Goal: Information Seeking & Learning: Learn about a topic

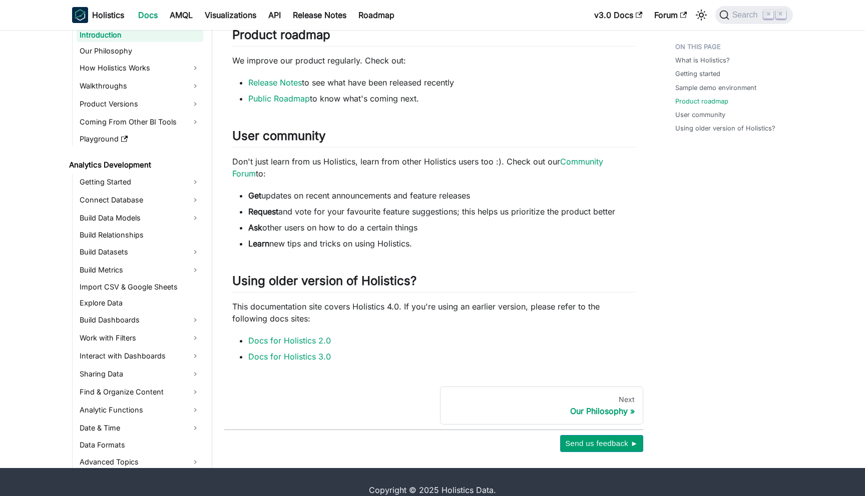
scroll to position [597, 0]
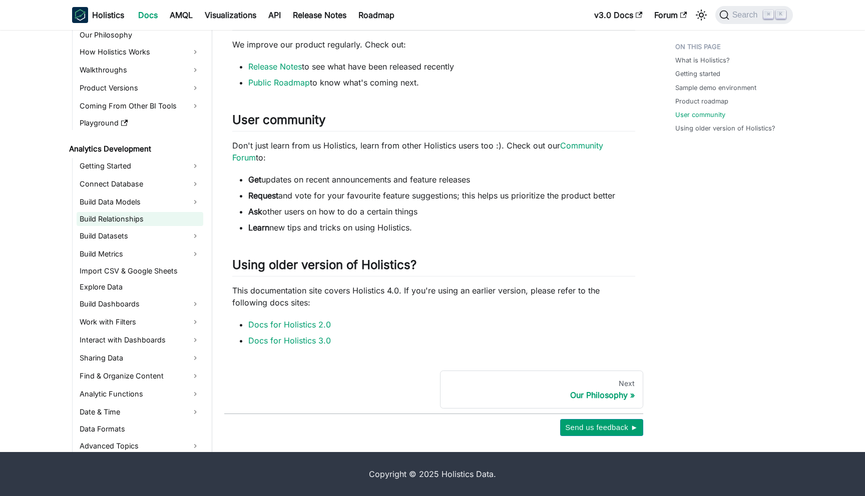
click at [116, 220] on link "Build Relationships" at bounding box center [140, 219] width 127 height 14
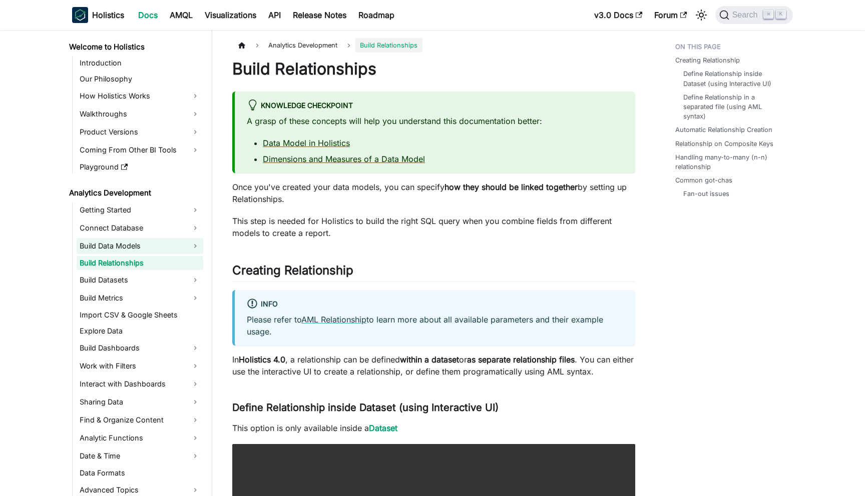
click at [119, 247] on link "Build Data Models" at bounding box center [140, 246] width 127 height 16
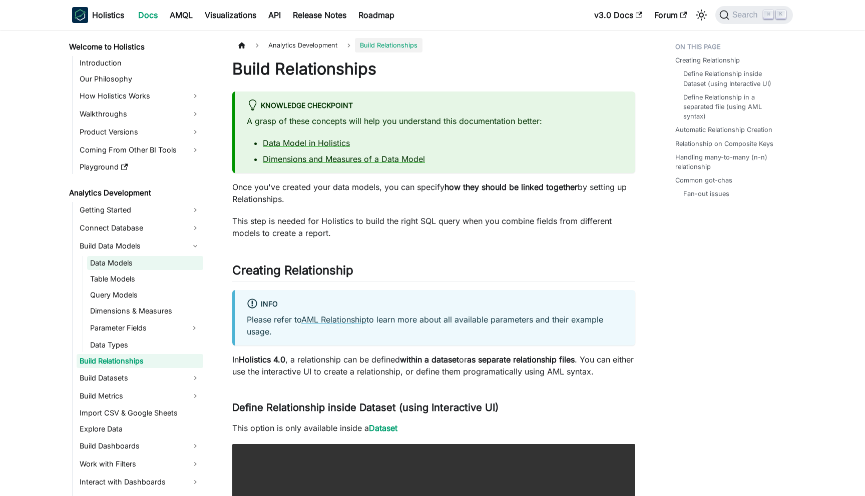
click at [118, 265] on link "Data Models" at bounding box center [145, 263] width 116 height 14
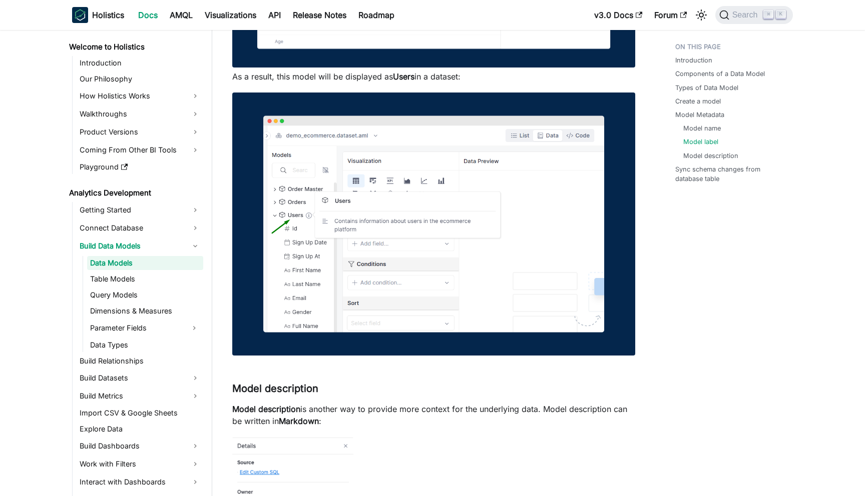
scroll to position [2409, 0]
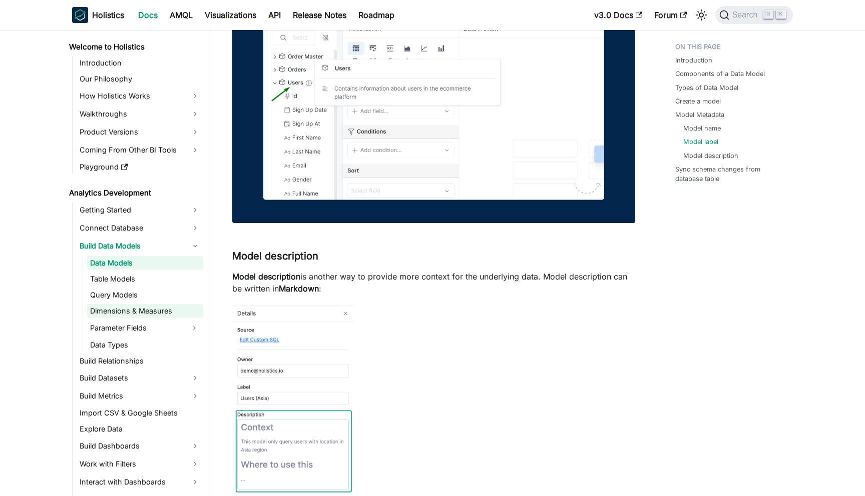
click at [145, 313] on link "Dimensions & Measures" at bounding box center [145, 311] width 116 height 14
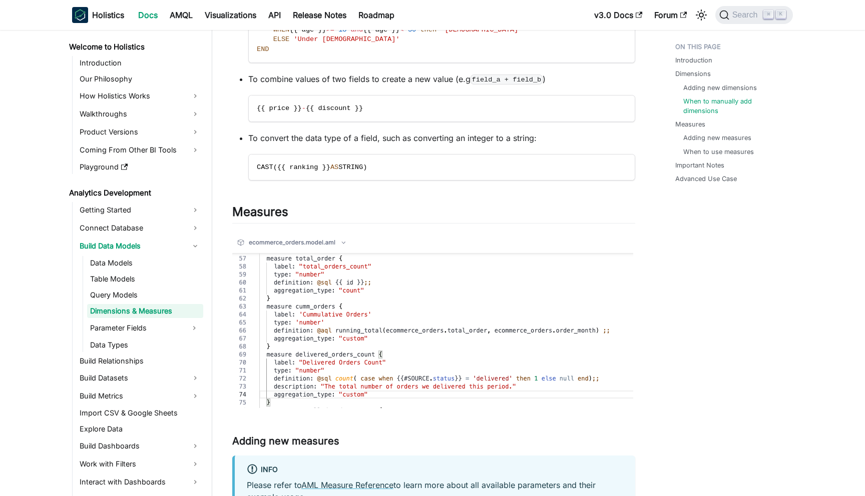
scroll to position [1706, 0]
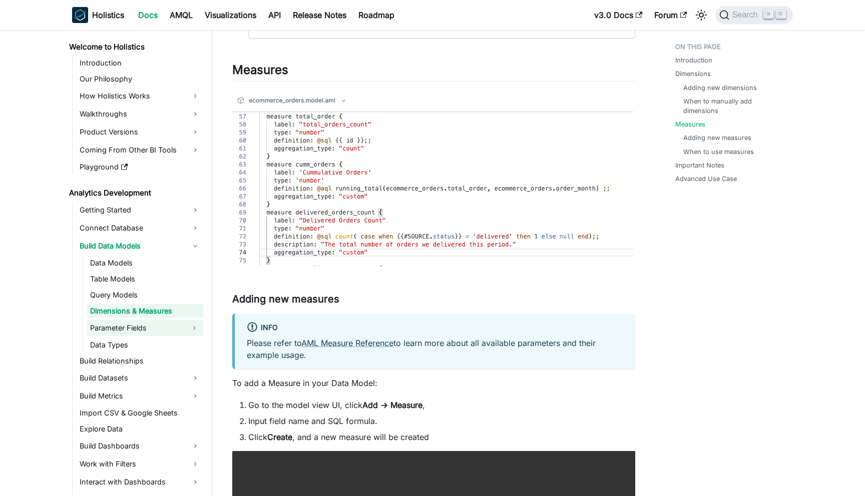
click at [142, 332] on link "Parameter Fields" at bounding box center [136, 328] width 98 height 16
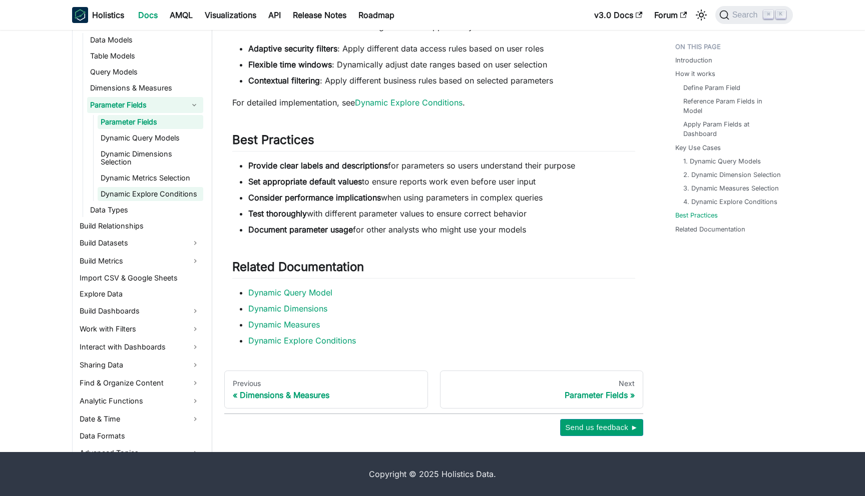
scroll to position [173, 0]
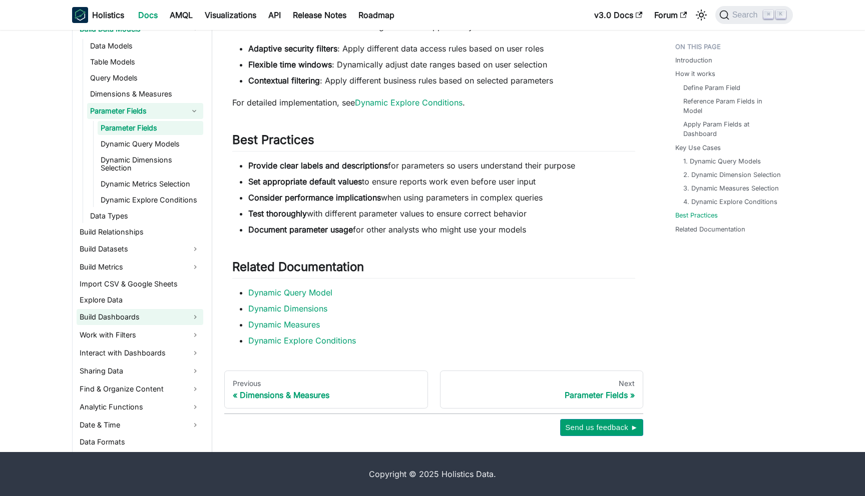
click at [124, 317] on link "Build Dashboards" at bounding box center [140, 317] width 127 height 16
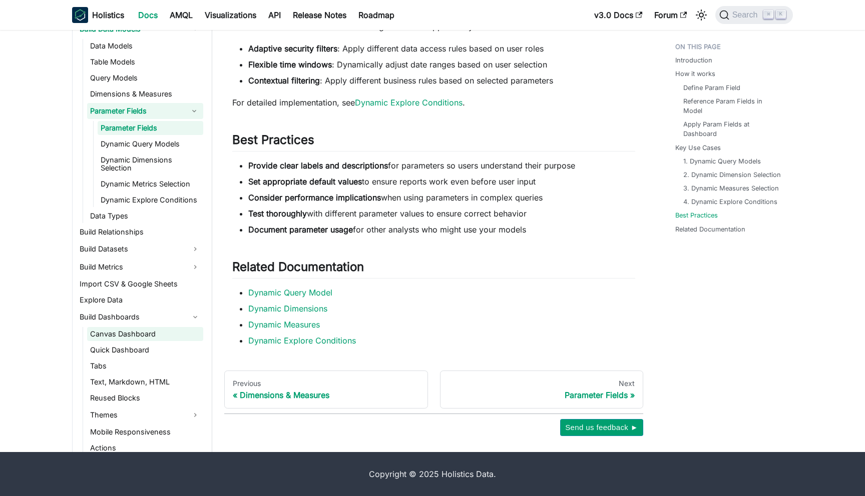
click at [124, 335] on link "Canvas Dashboard" at bounding box center [145, 334] width 116 height 14
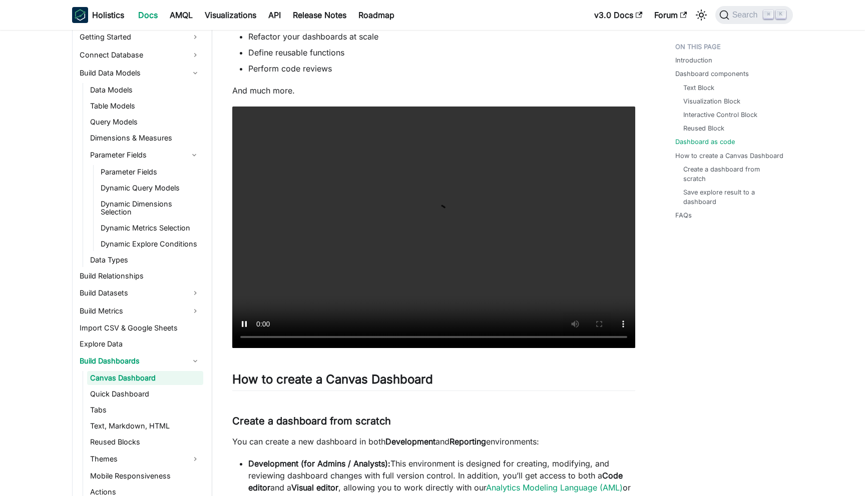
scroll to position [2344, 0]
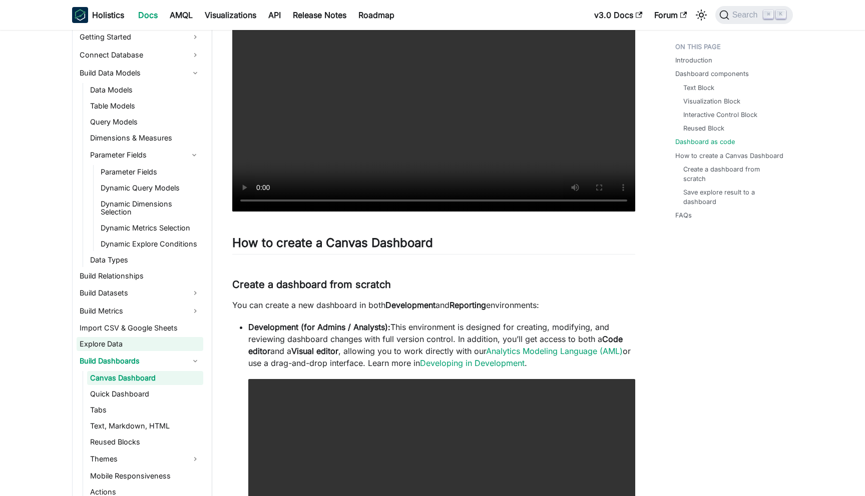
click at [119, 342] on link "Explore Data" at bounding box center [140, 344] width 127 height 14
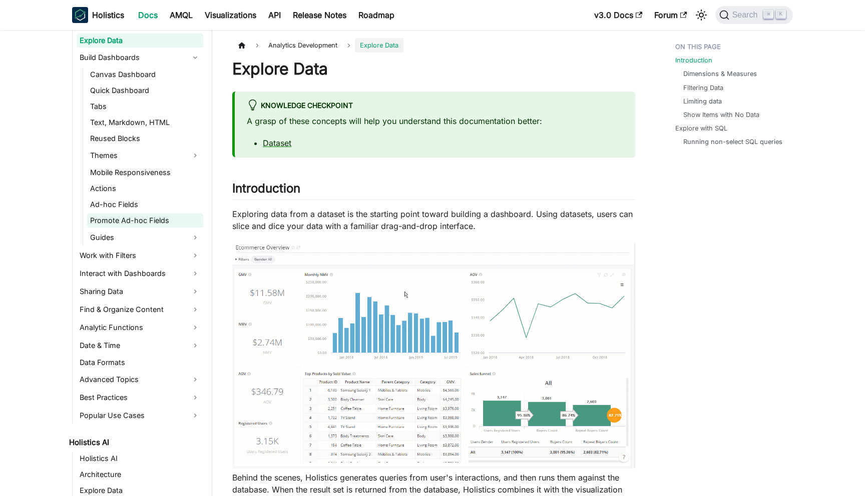
scroll to position [487, 0]
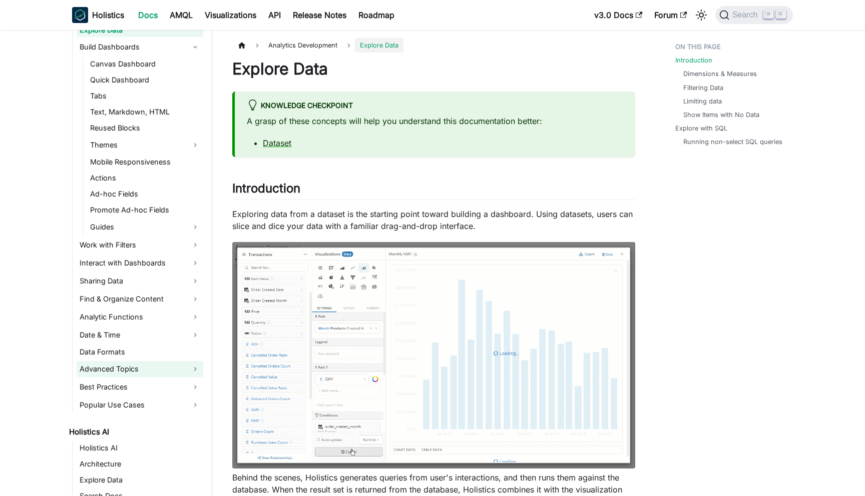
click at [203, 371] on link "Advanced Topics" at bounding box center [140, 369] width 127 height 16
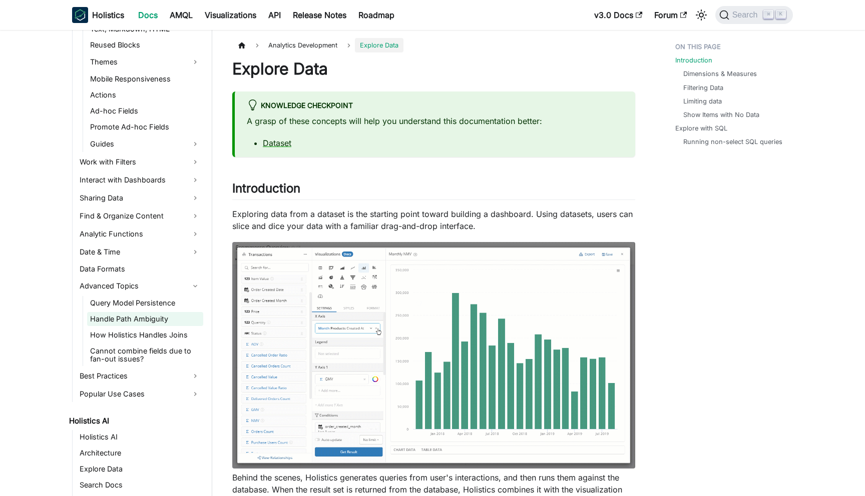
scroll to position [588, 0]
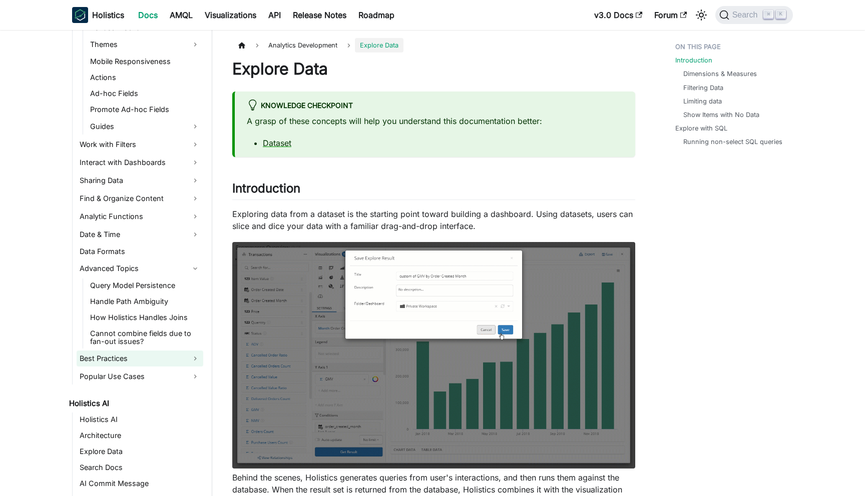
click at [196, 359] on link "Best Practices" at bounding box center [140, 359] width 127 height 16
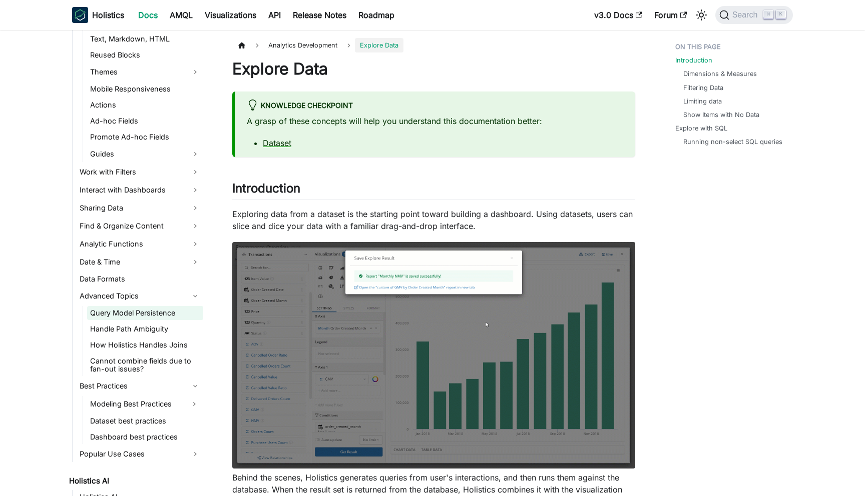
scroll to position [544, 0]
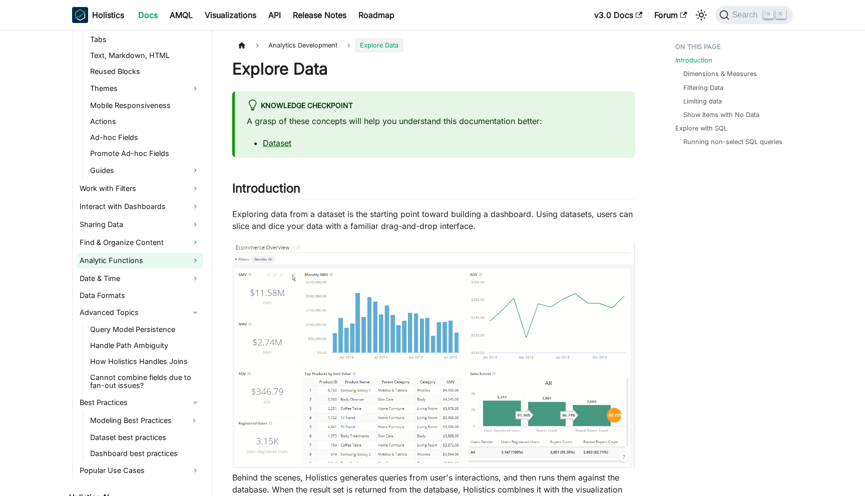
click at [200, 260] on link "Analytic Functions" at bounding box center [140, 261] width 127 height 16
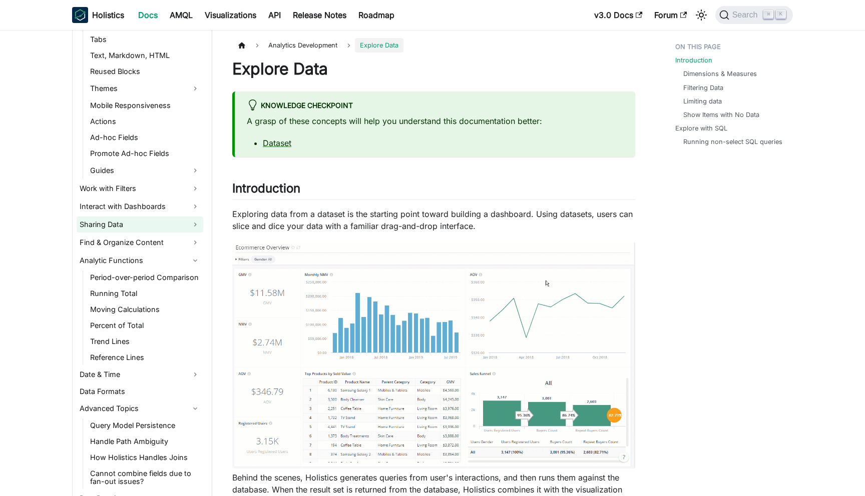
click at [198, 229] on link "Sharing Data" at bounding box center [140, 225] width 127 height 16
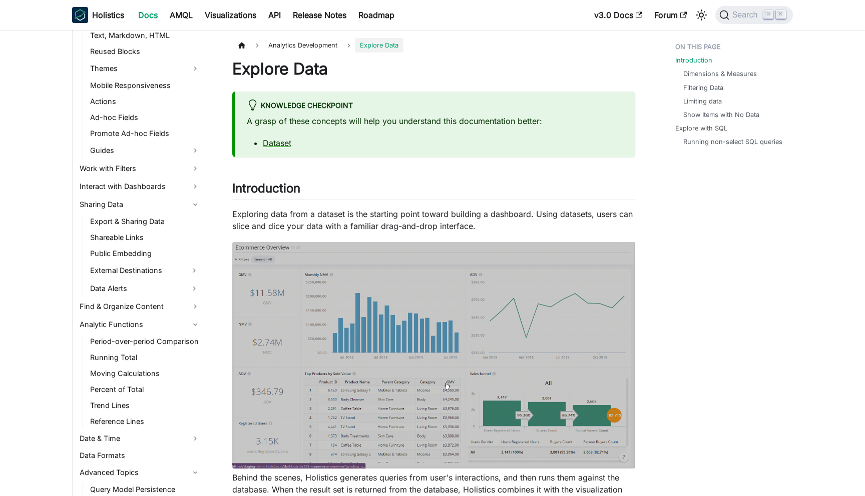
scroll to position [566, 0]
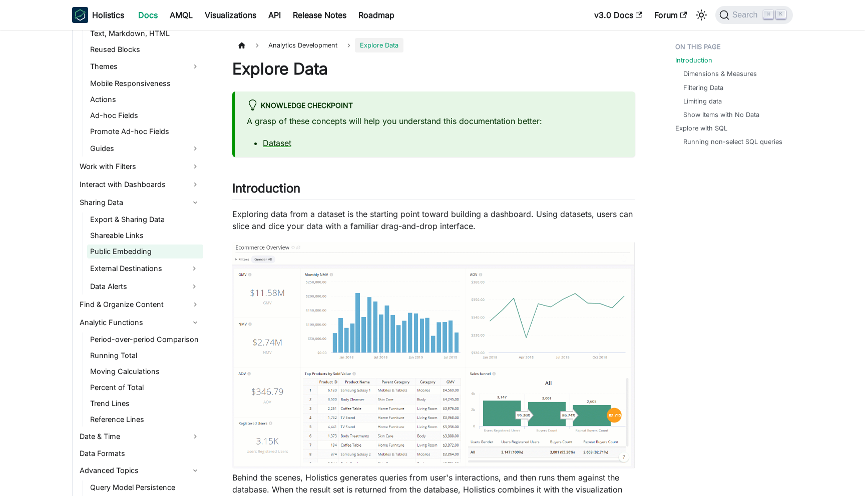
click at [152, 248] on link "Public Embedding" at bounding box center [145, 252] width 116 height 14
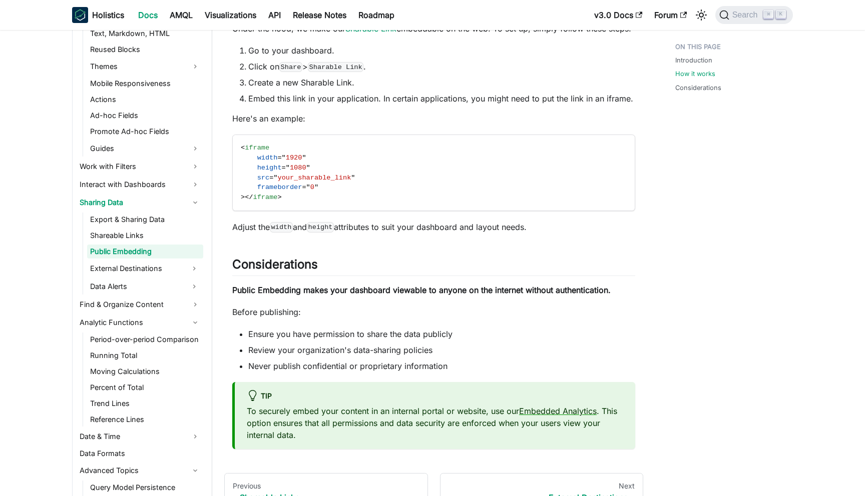
scroll to position [626, 0]
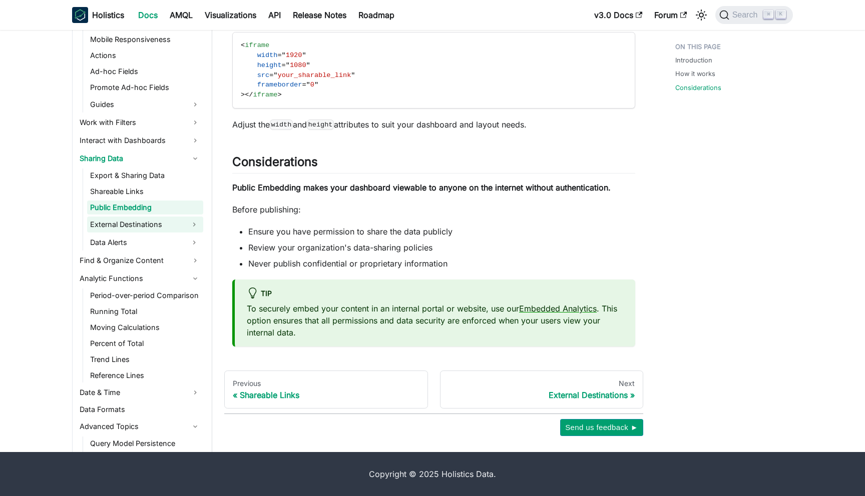
click at [134, 224] on link "External Destinations" at bounding box center [136, 225] width 98 height 16
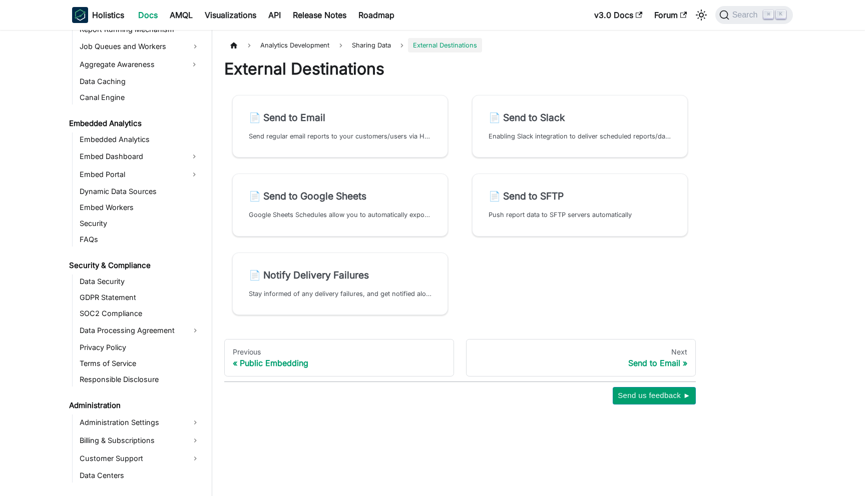
scroll to position [1727, 0]
